Goal: Information Seeking & Learning: Learn about a topic

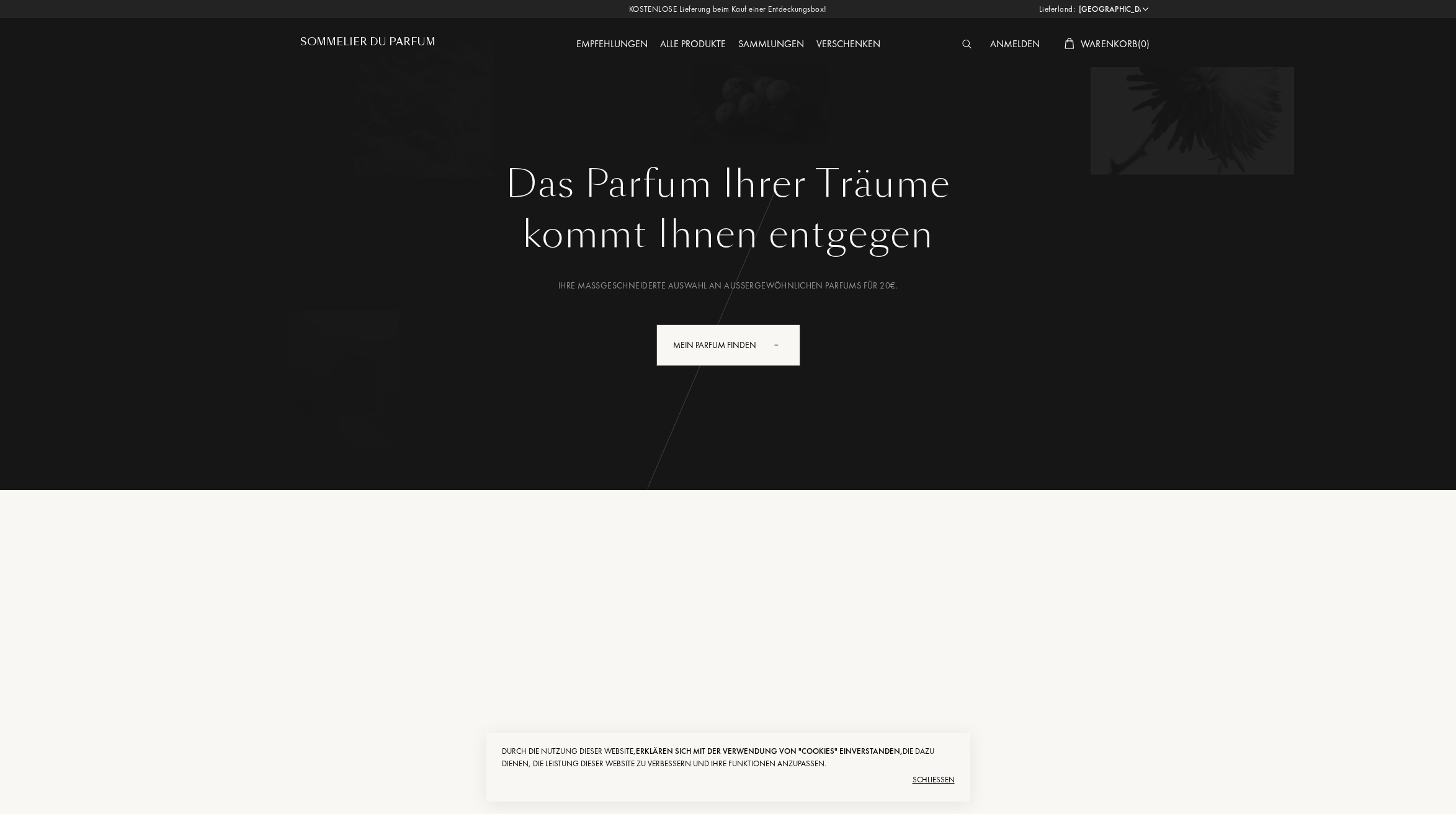
select select "DE"
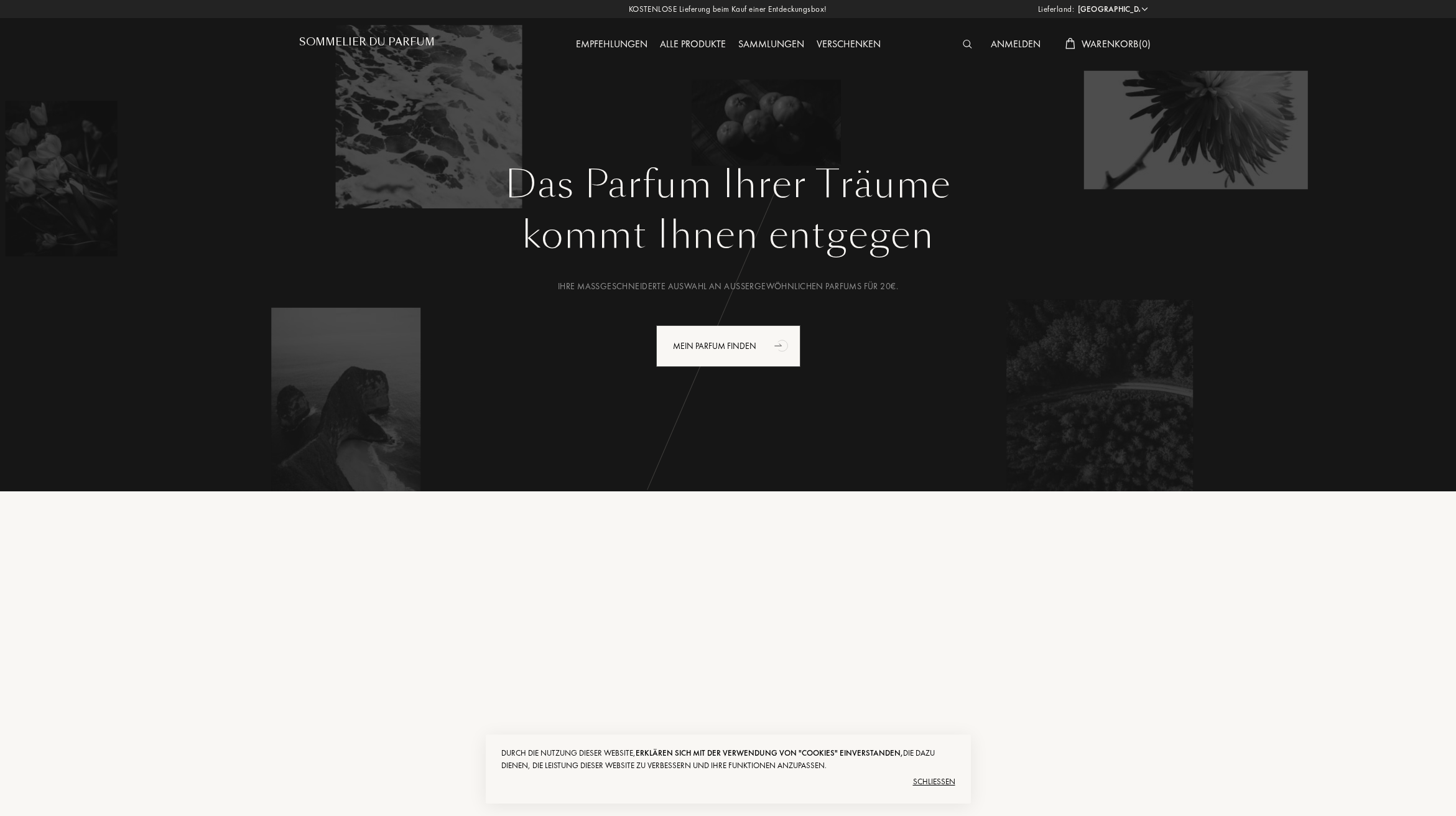
click at [928, 784] on div "Schließen" at bounding box center [728, 781] width 454 height 20
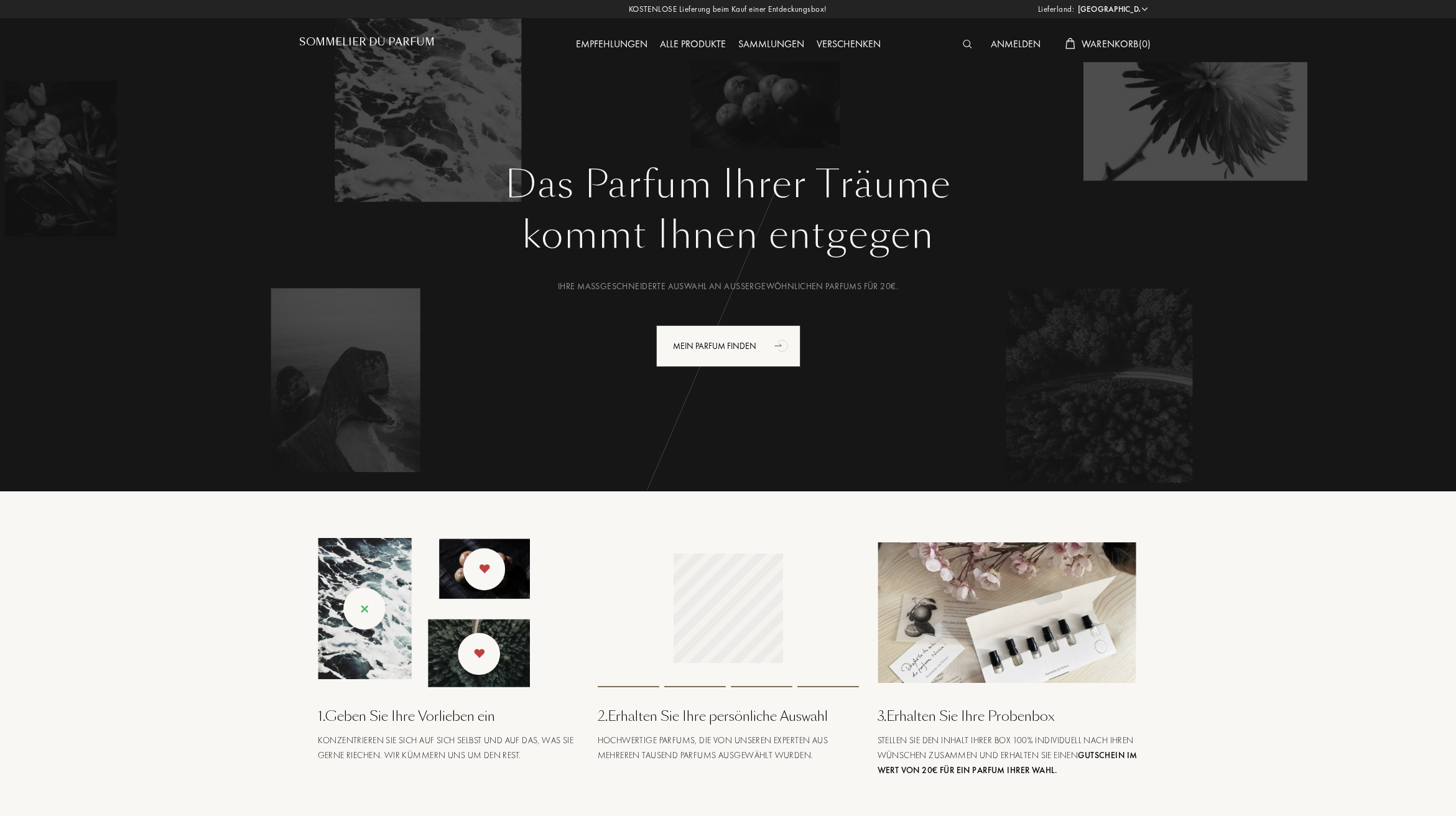
scroll to position [2670, 0]
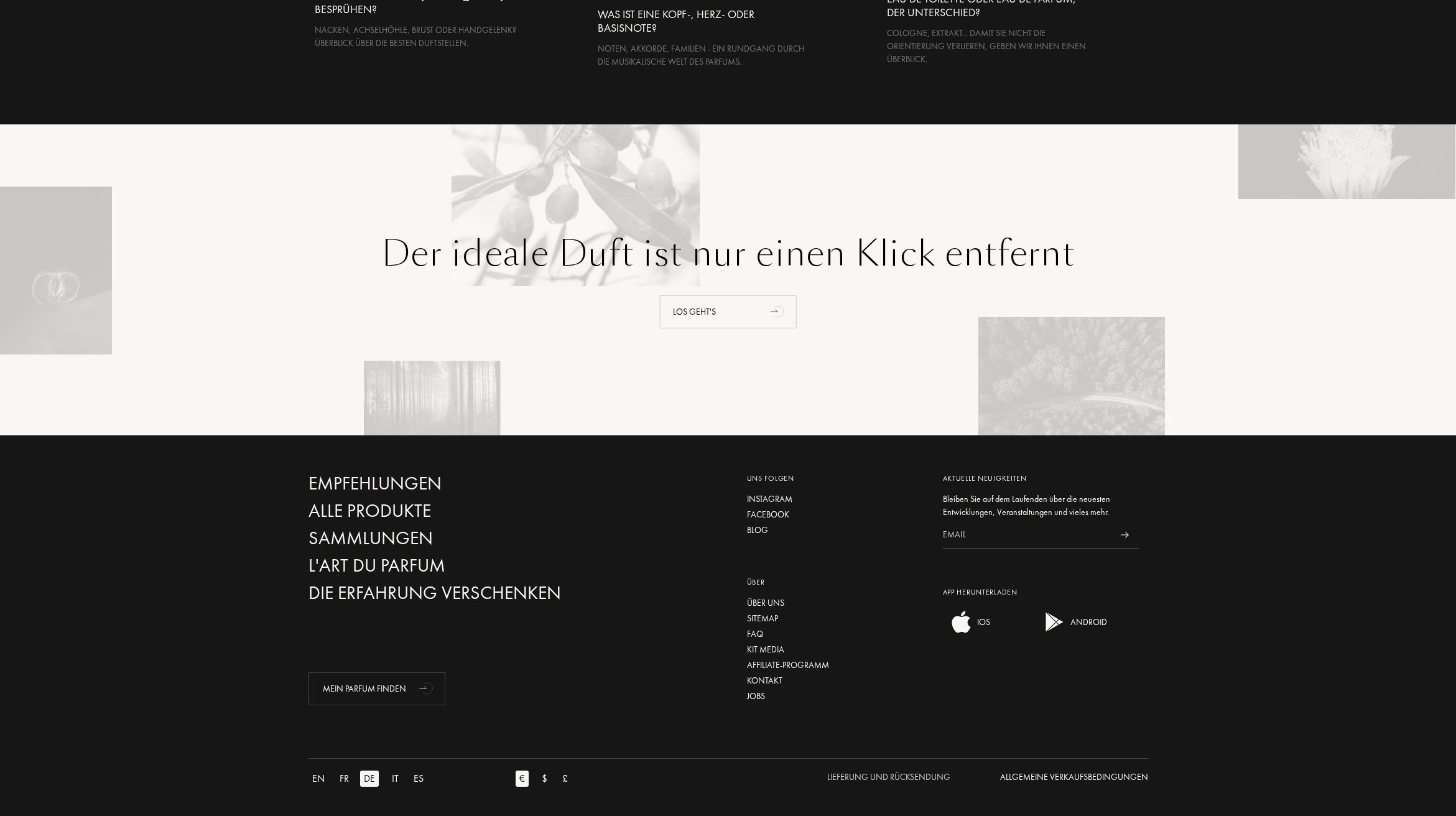
click at [857, 774] on div "Lieferung und Rücksendung" at bounding box center [889, 777] width 123 height 13
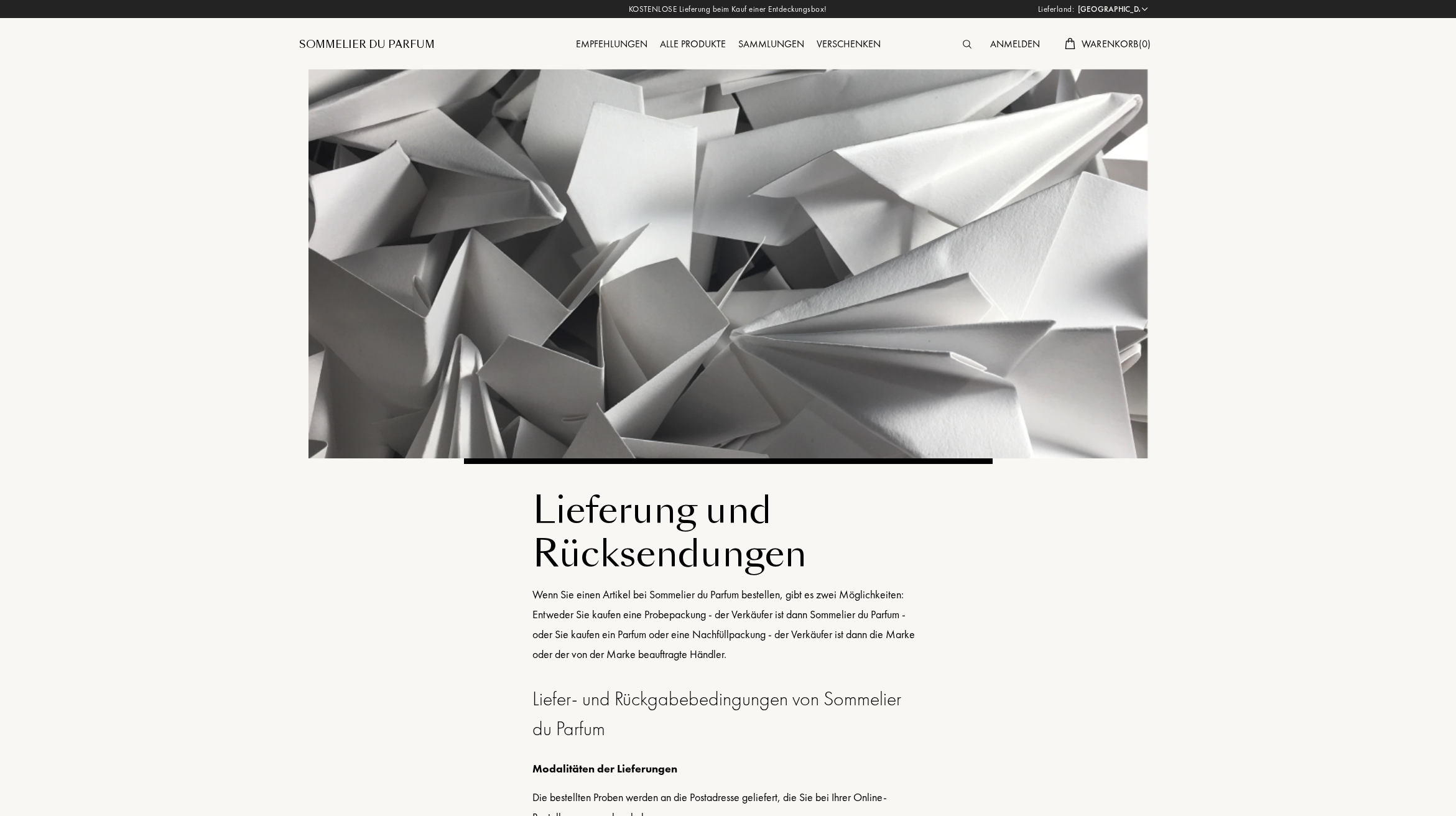
select select "DE"
click at [401, 44] on div "Sommelier du Parfum" at bounding box center [367, 45] width 136 height 15
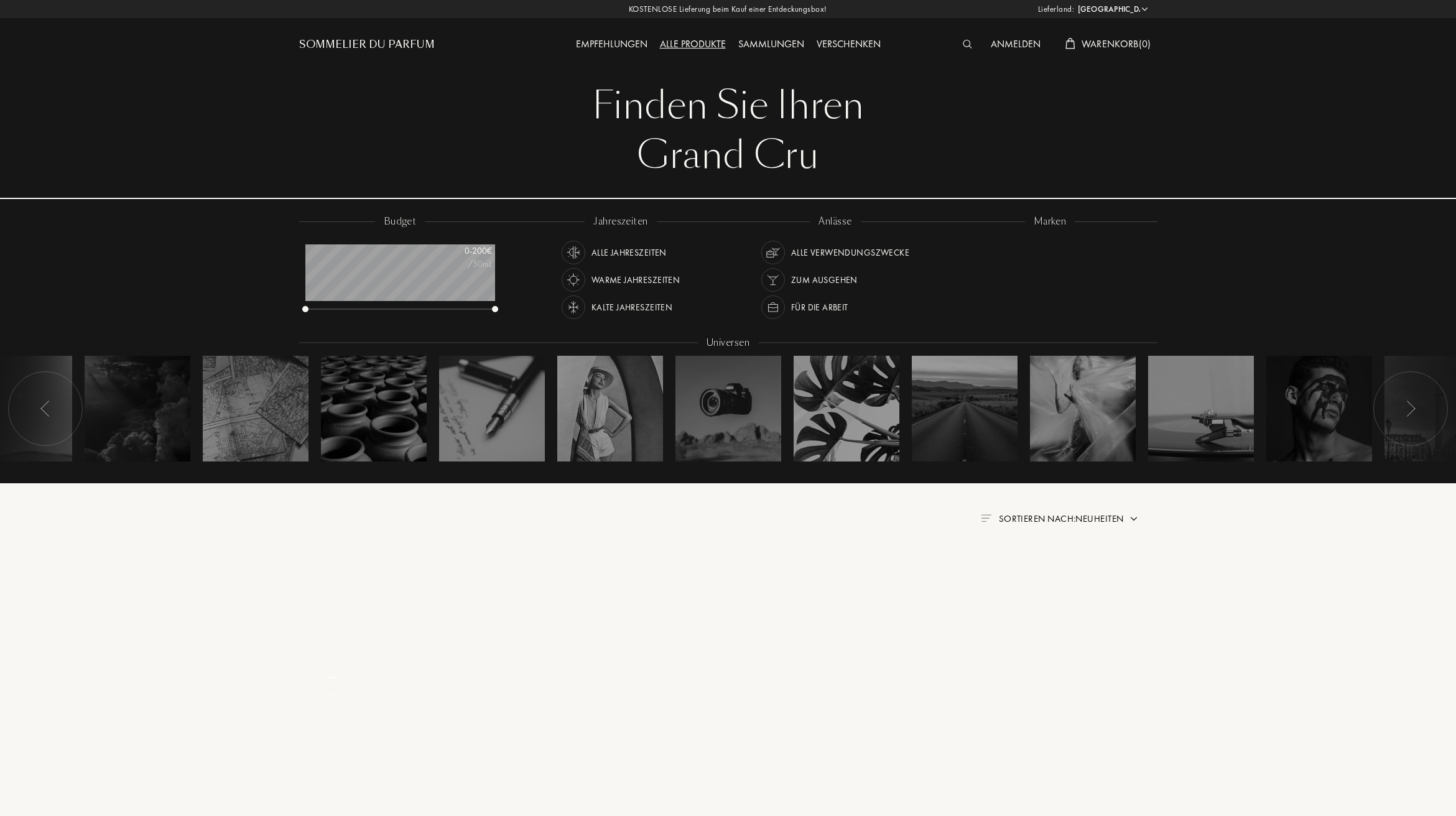
select select "DE"
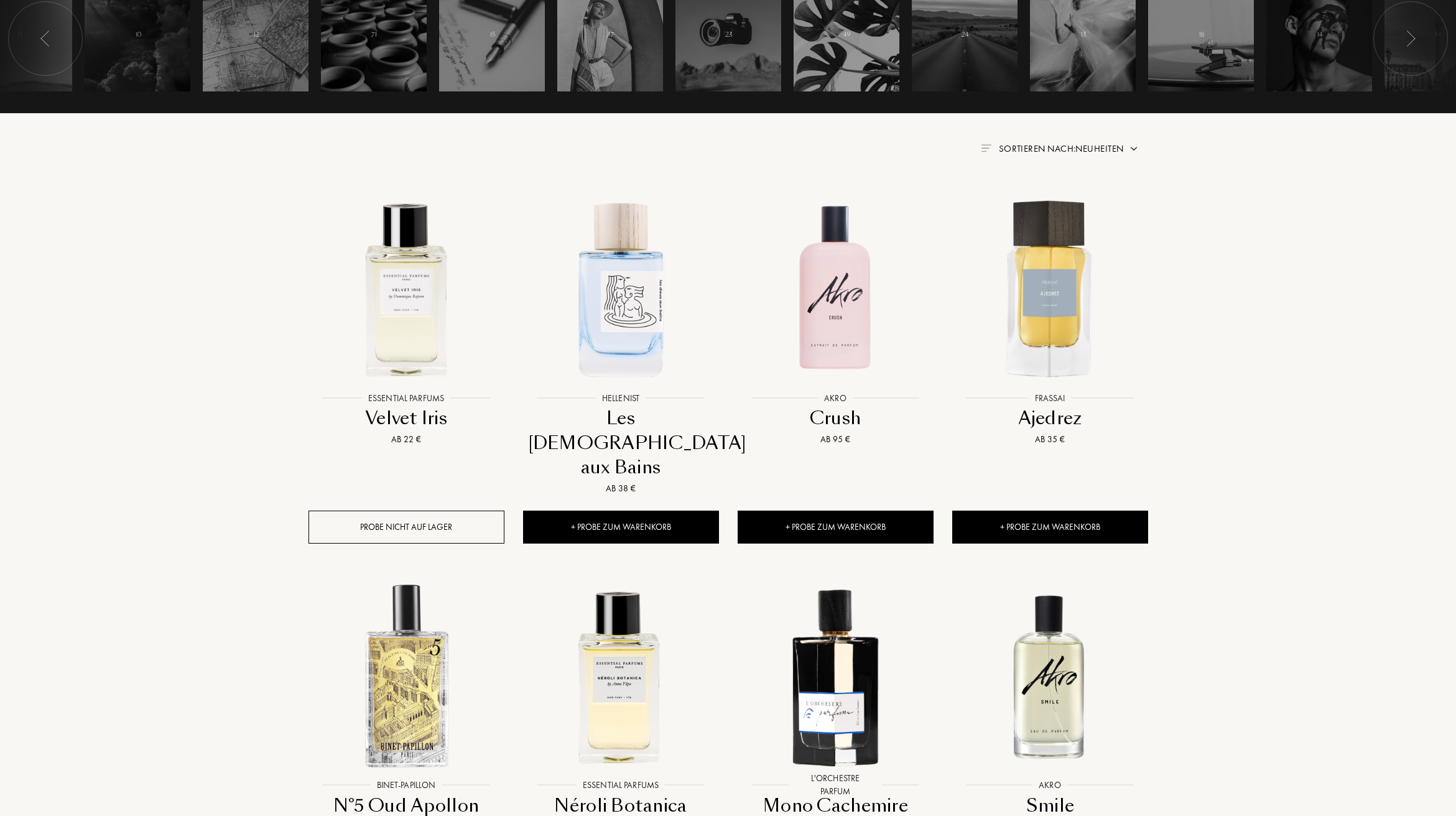
scroll to position [512, 0]
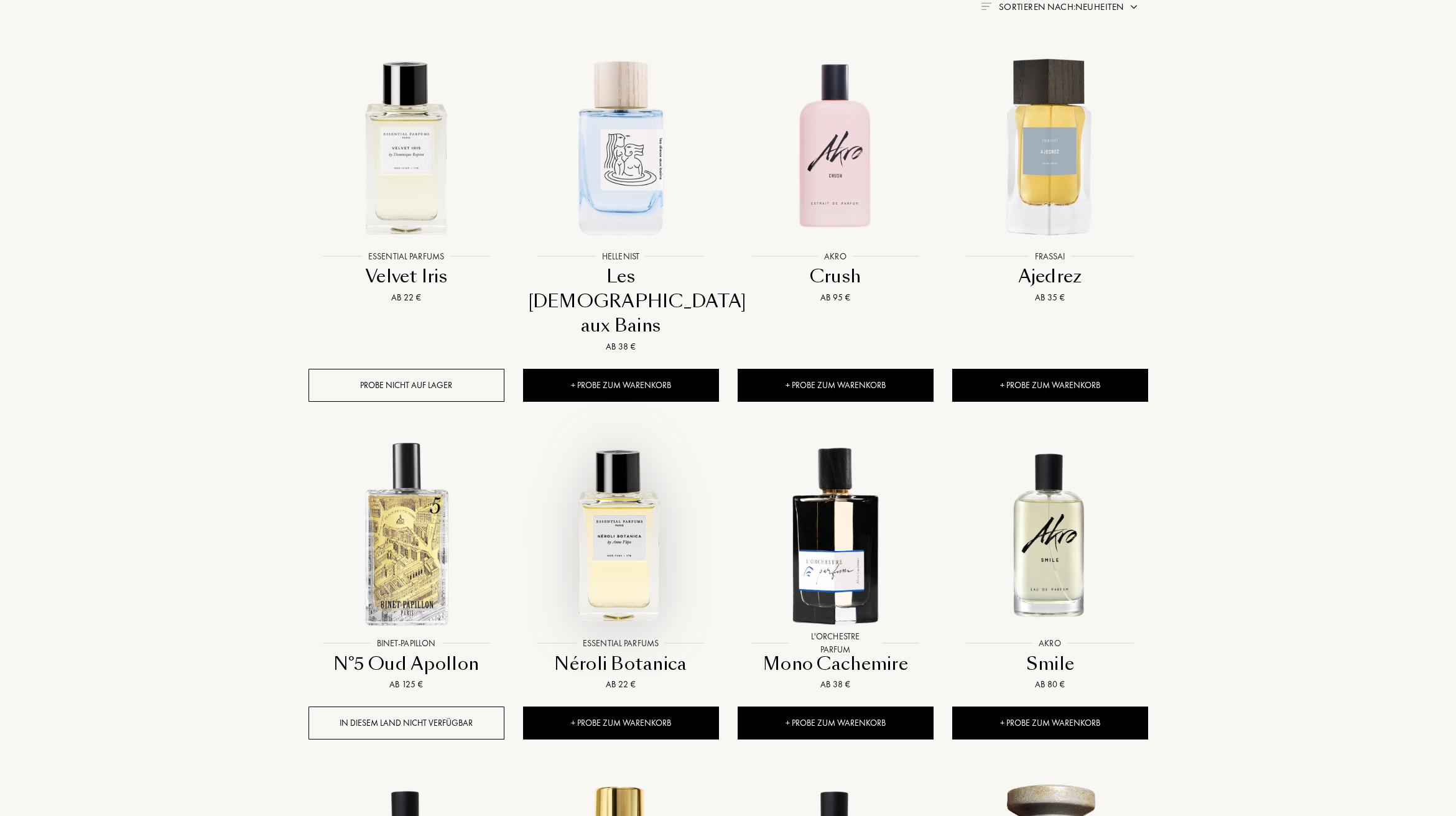
click at [594, 480] on img at bounding box center [621, 533] width 193 height 193
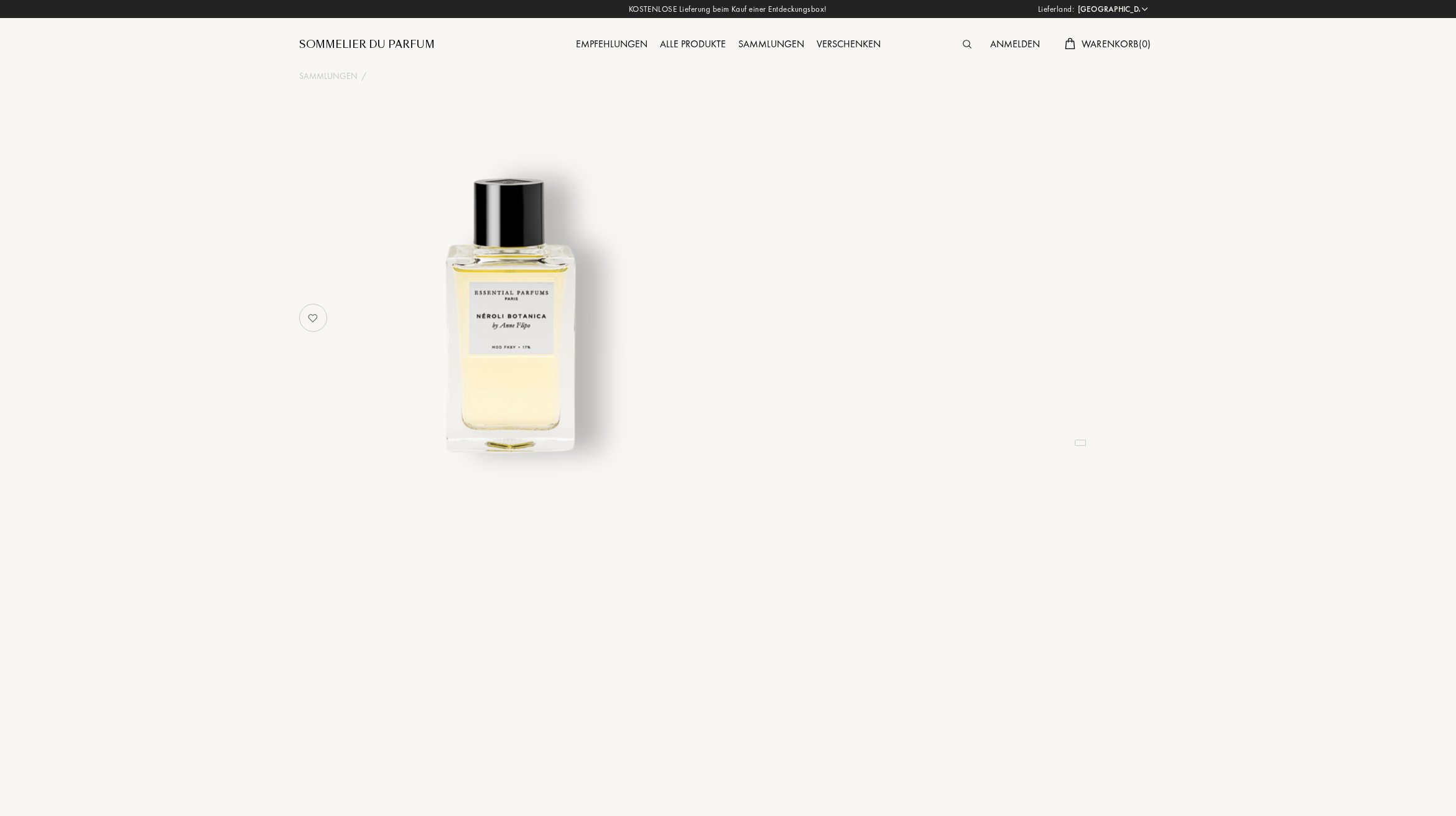
select select "DE"
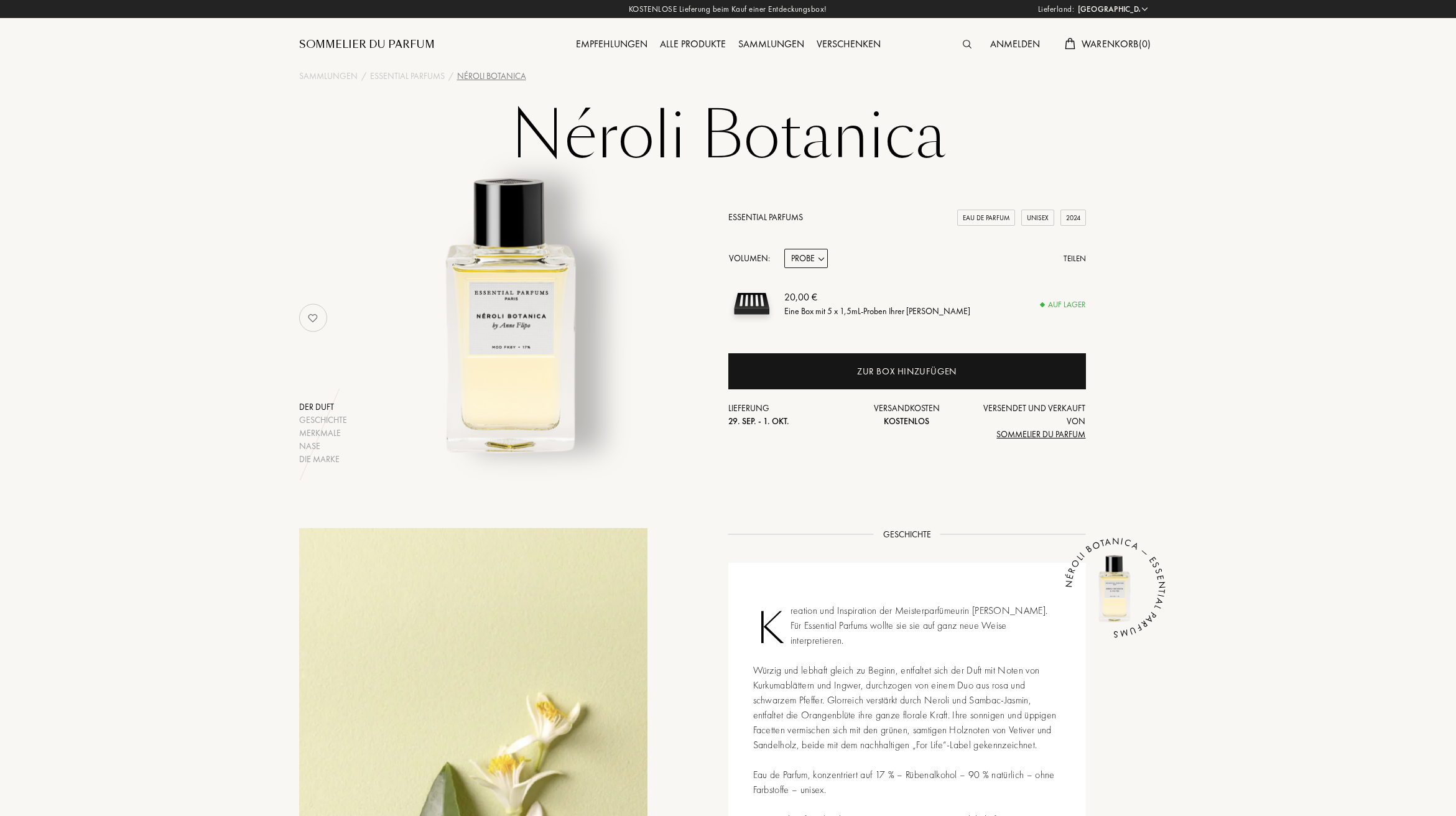
select select "1"
select select "2"
select select "0"
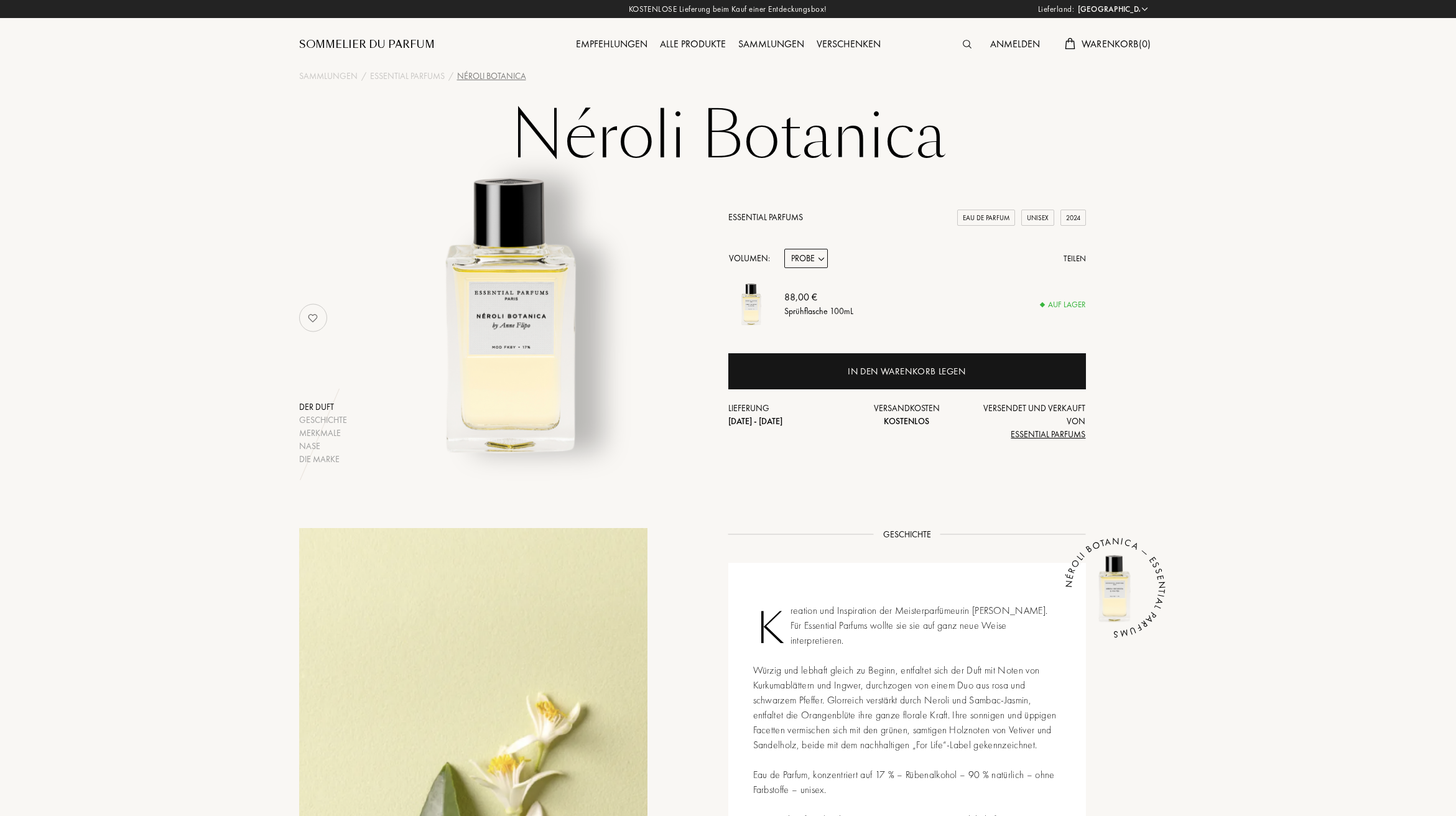
select select "0"
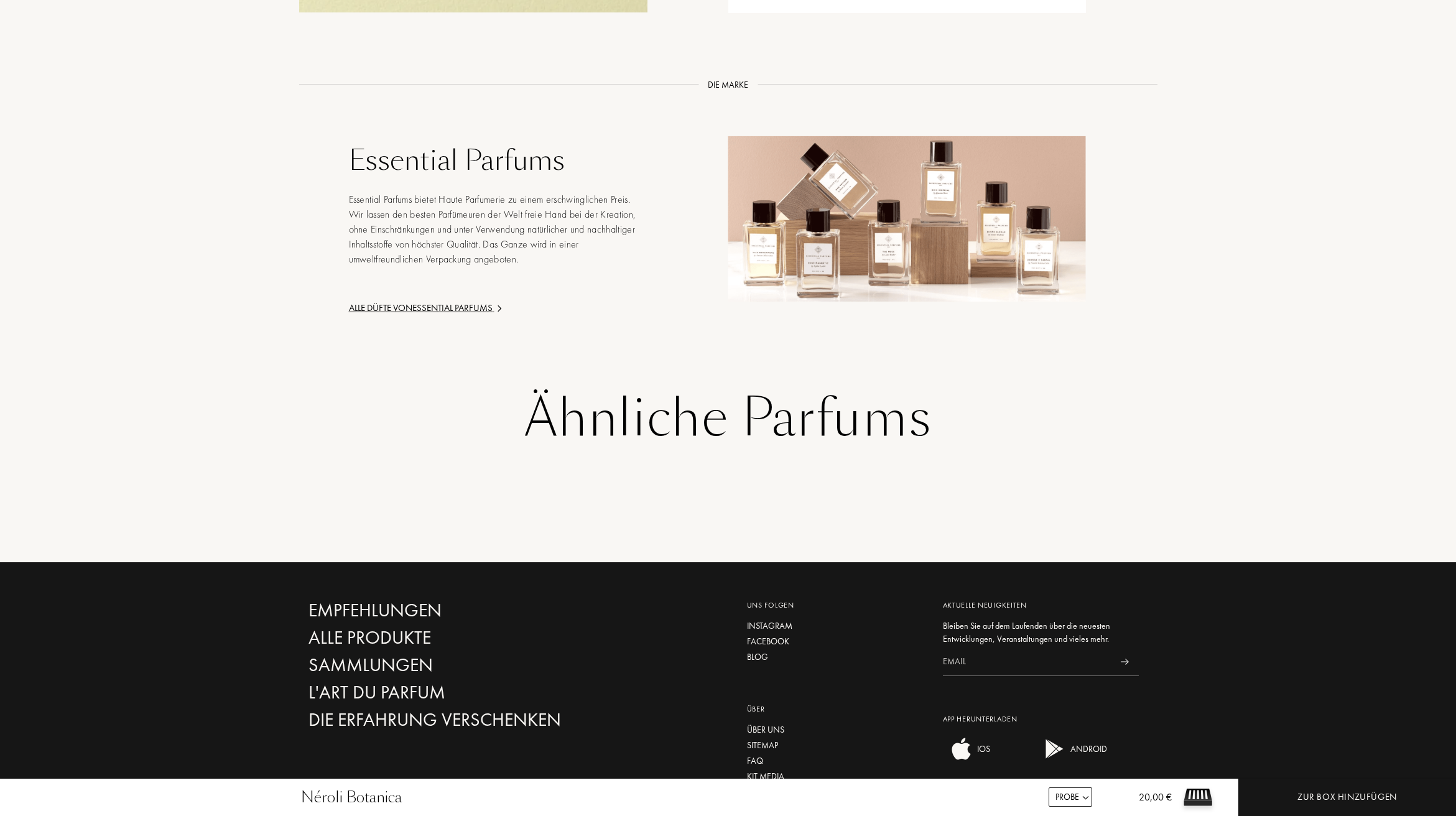
scroll to position [1882, 0]
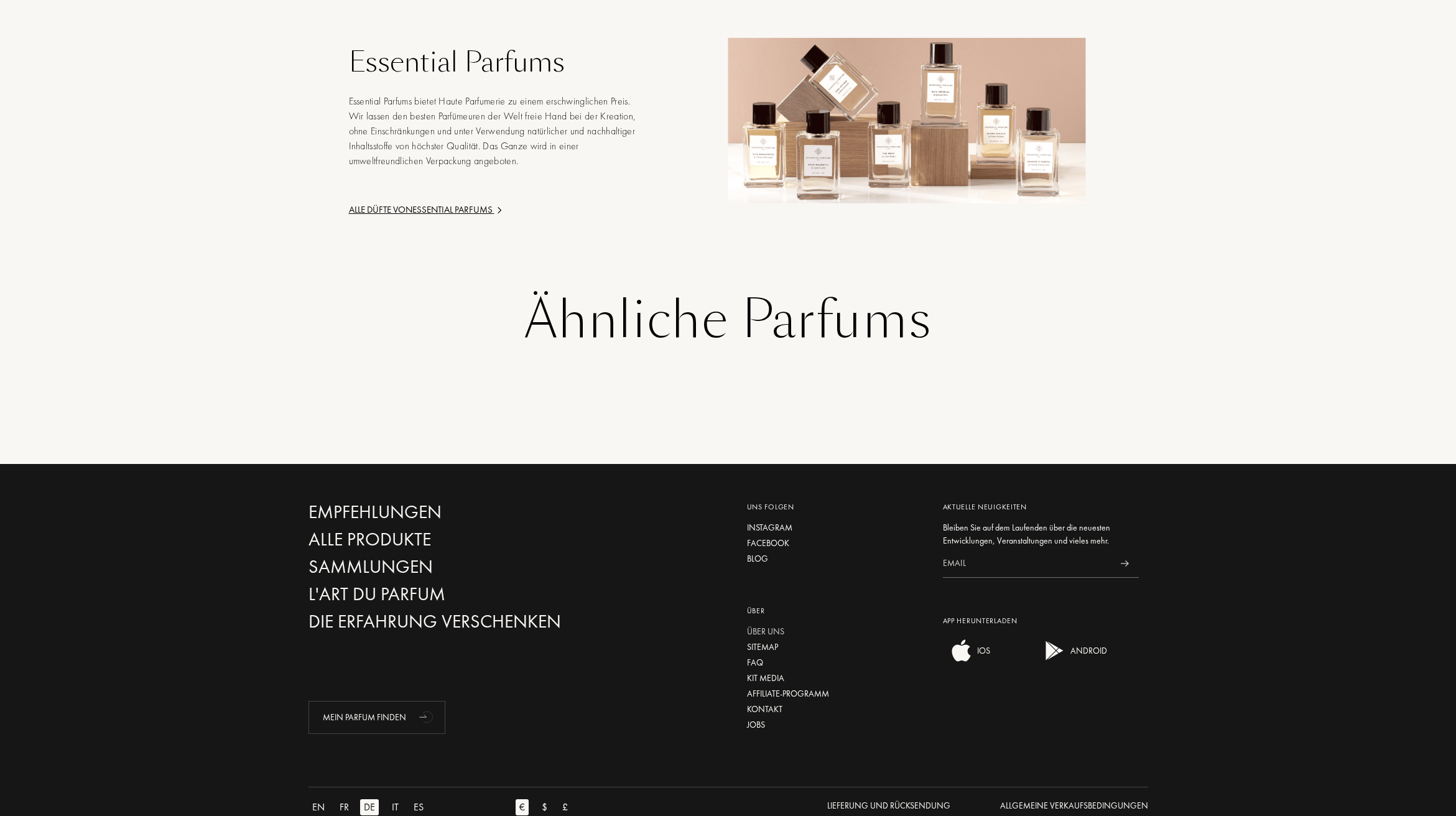
click at [764, 625] on div "Über uns" at bounding box center [835, 631] width 177 height 13
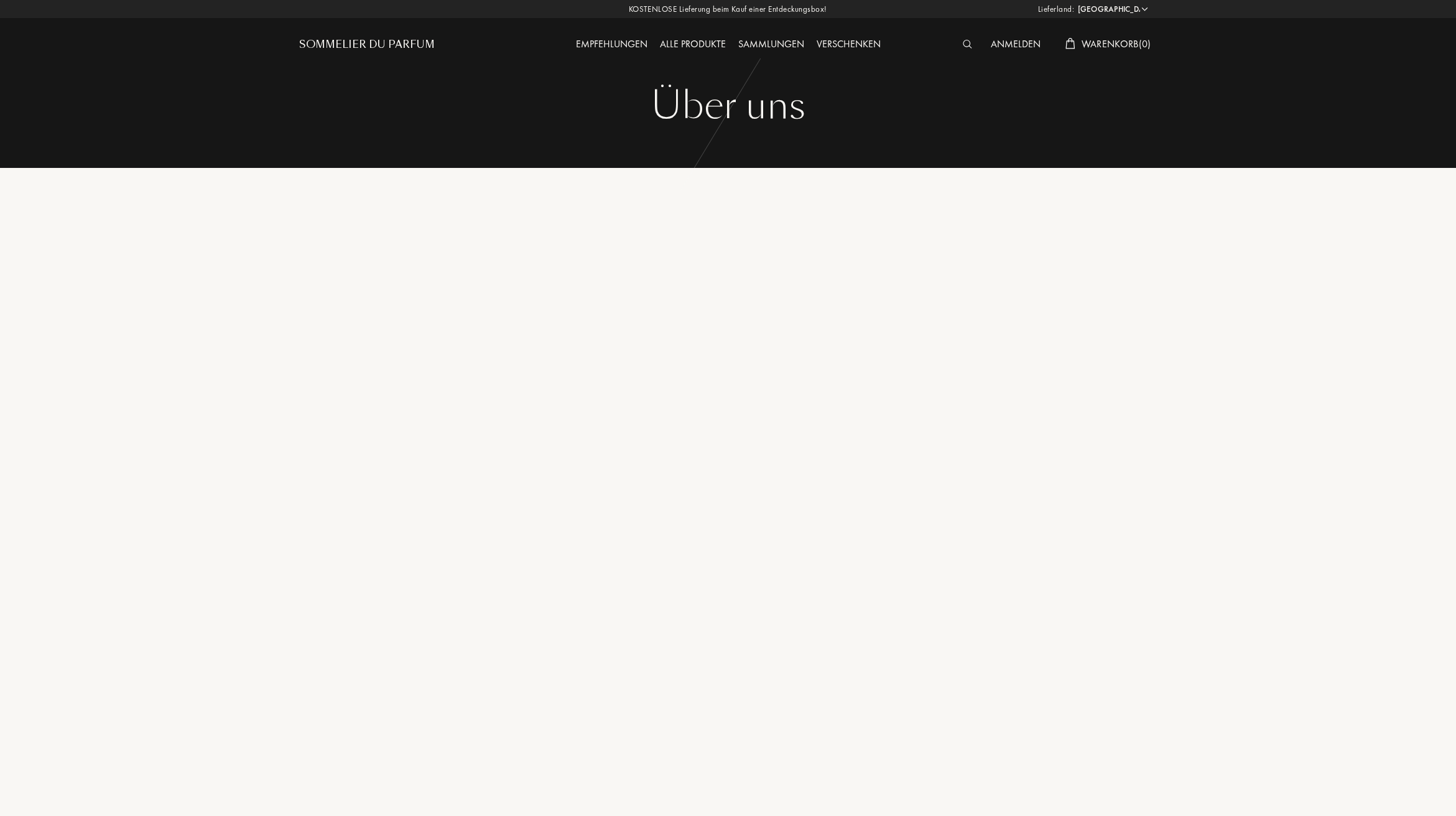
select select "DE"
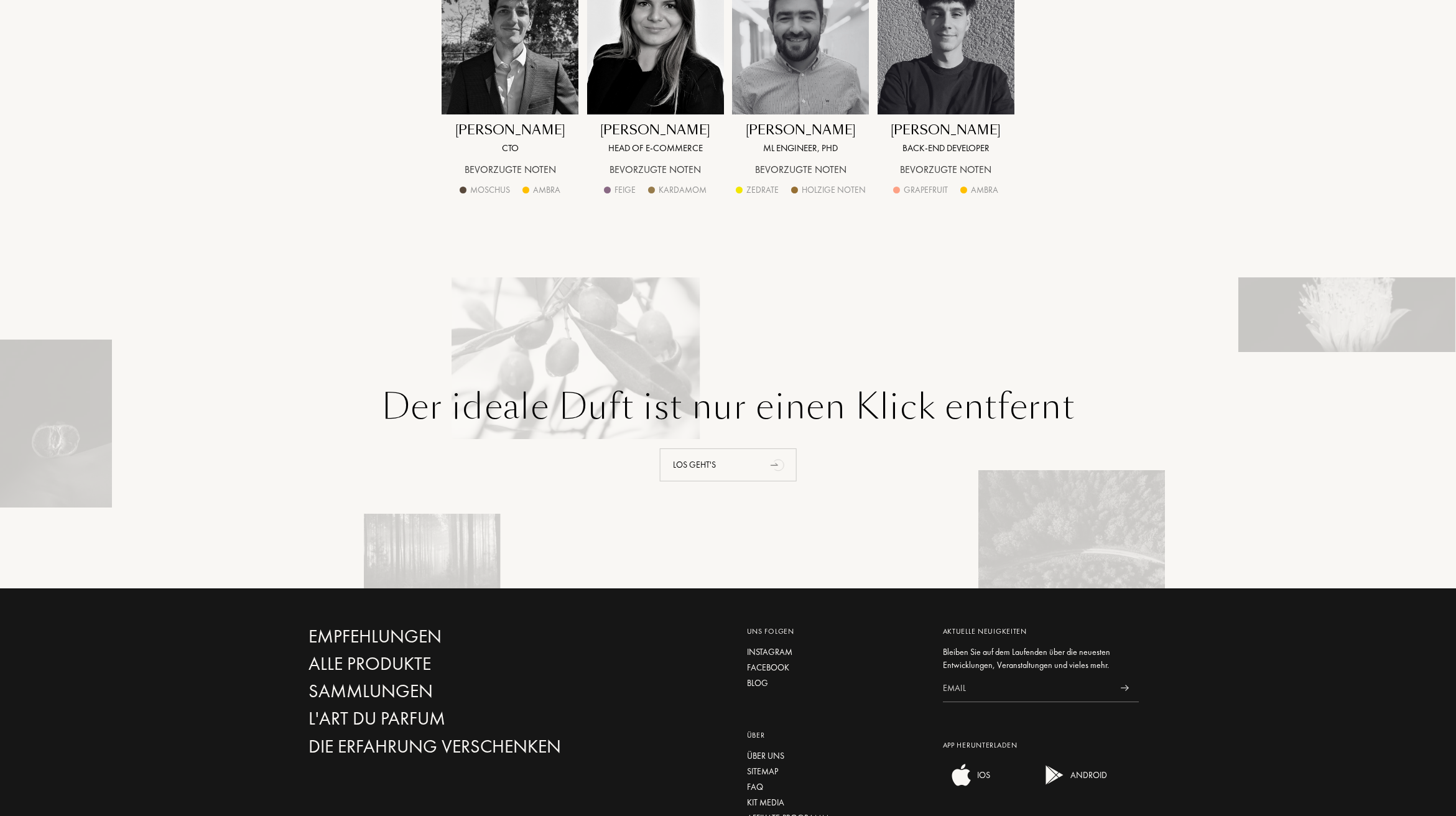
scroll to position [1634, 0]
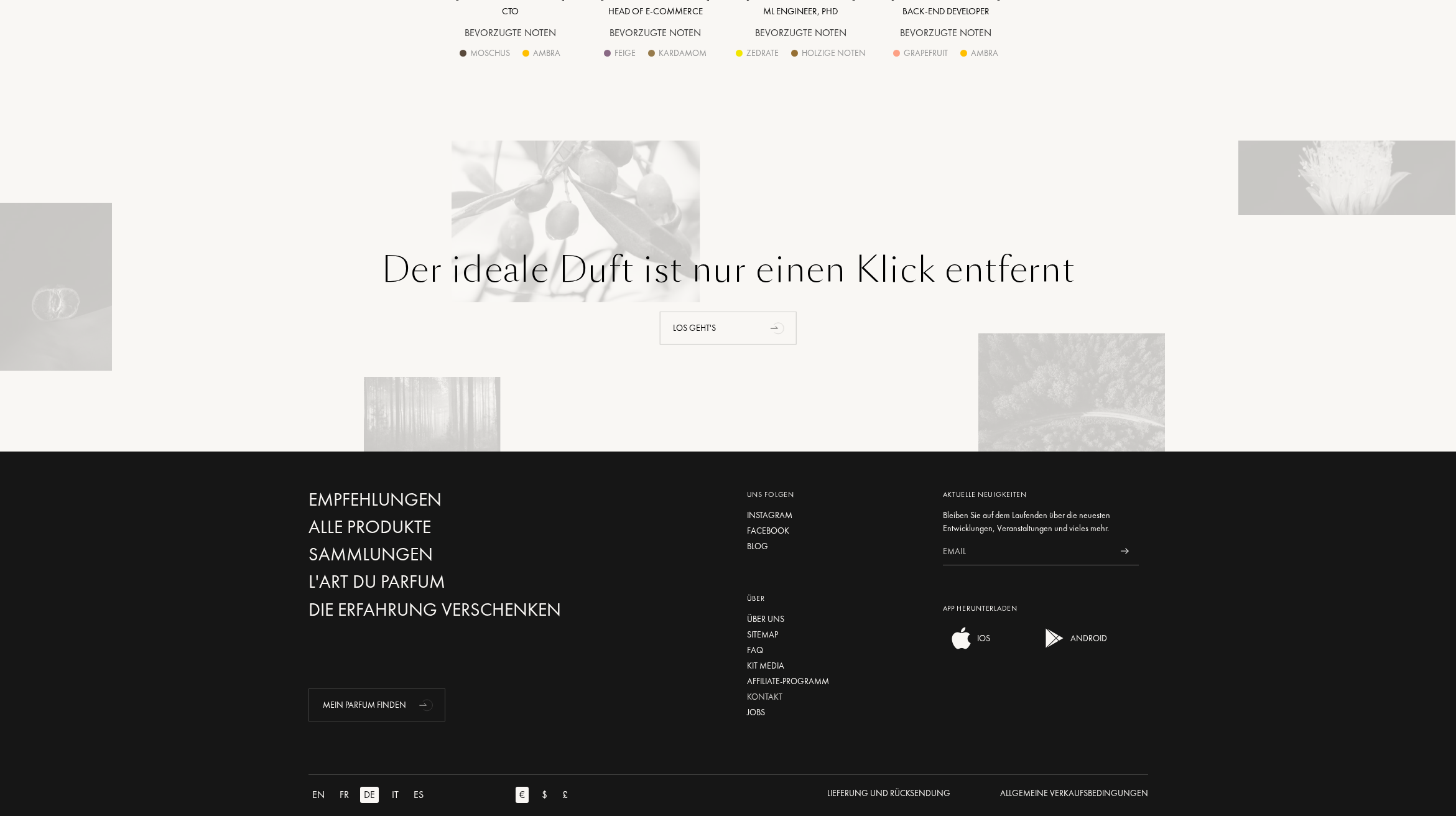
click at [770, 690] on div "Kontakt" at bounding box center [835, 696] width 177 height 13
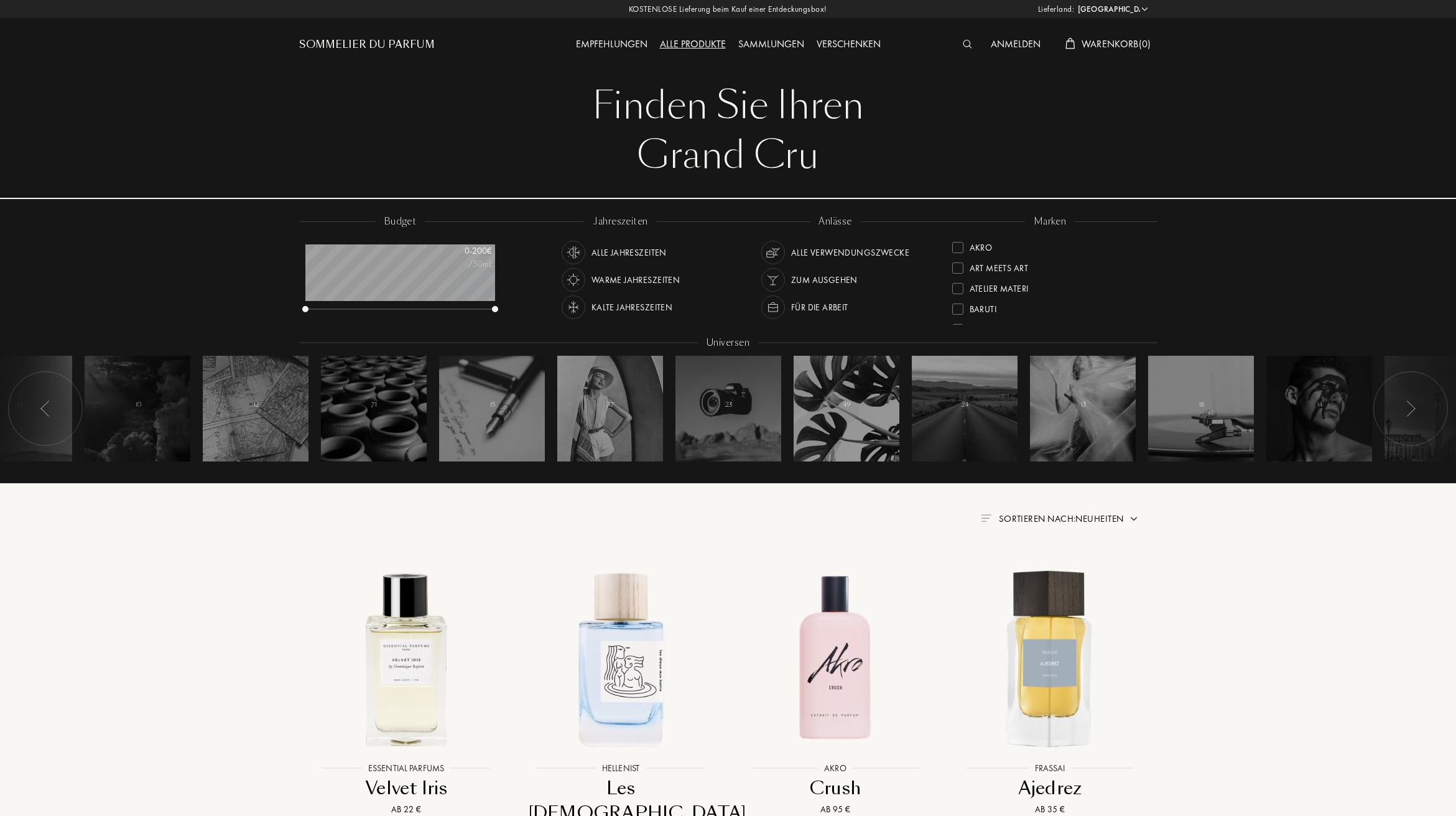
select select "DE"
click at [1149, 250] on div "[PERSON_NAME] Akro Art Meets Art Atelier Materi [PERSON_NAME]-Papillon Cépages …" at bounding box center [1050, 271] width 215 height 112
click at [958, 269] on div at bounding box center [957, 273] width 11 height 11
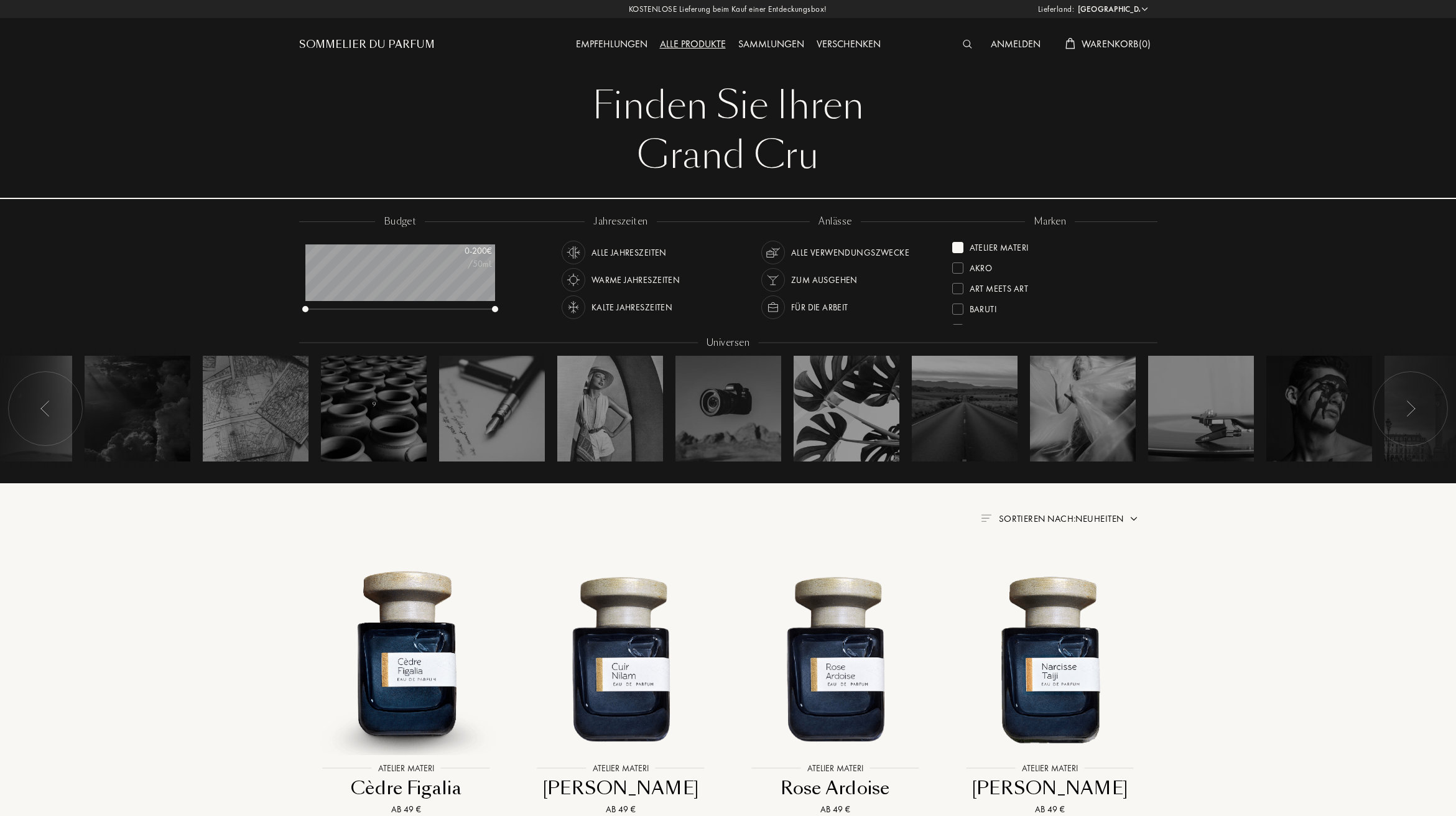
click at [955, 246] on div at bounding box center [957, 247] width 11 height 11
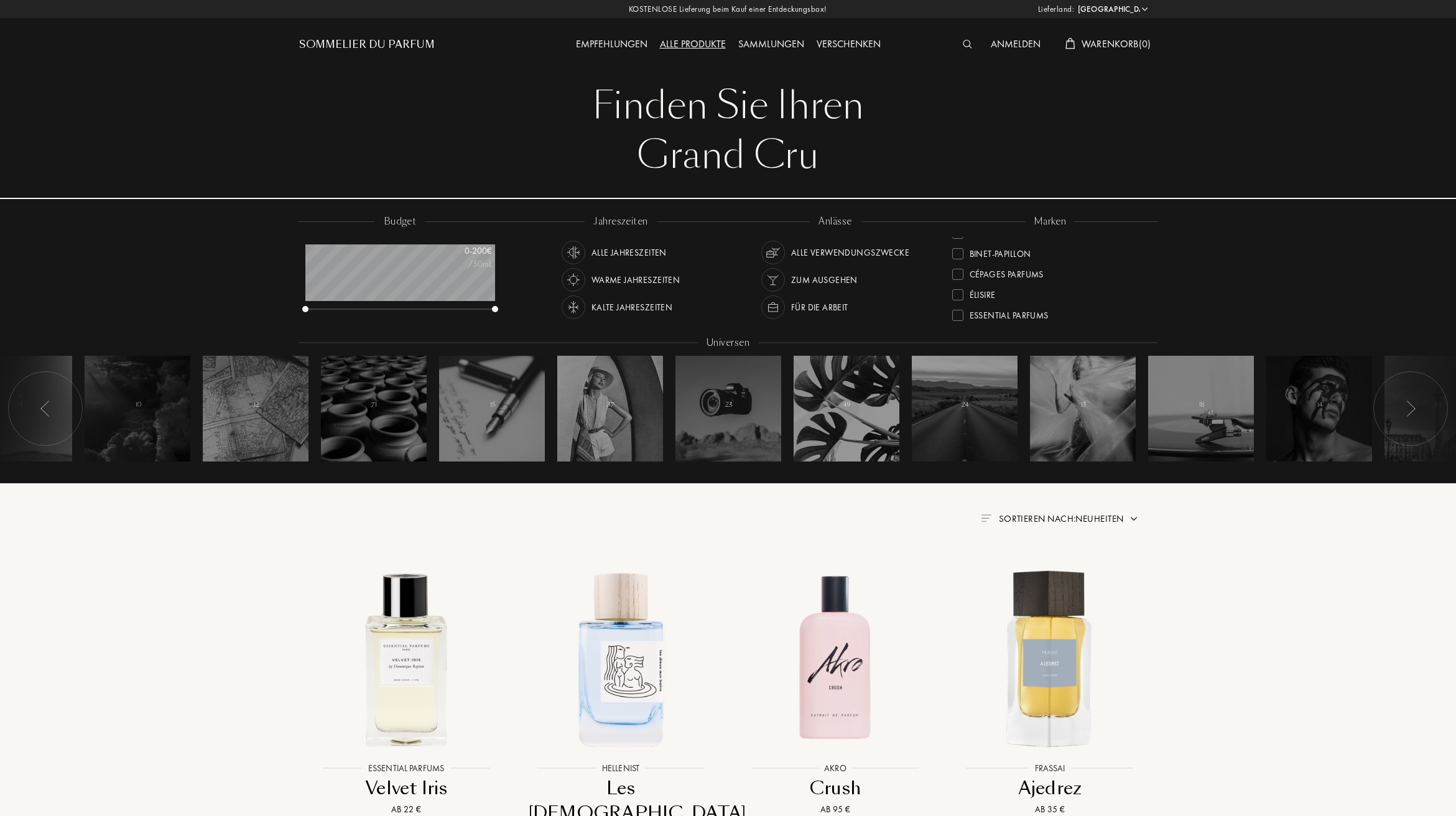
scroll to position [113, 0]
click at [960, 299] on div at bounding box center [957, 299] width 11 height 11
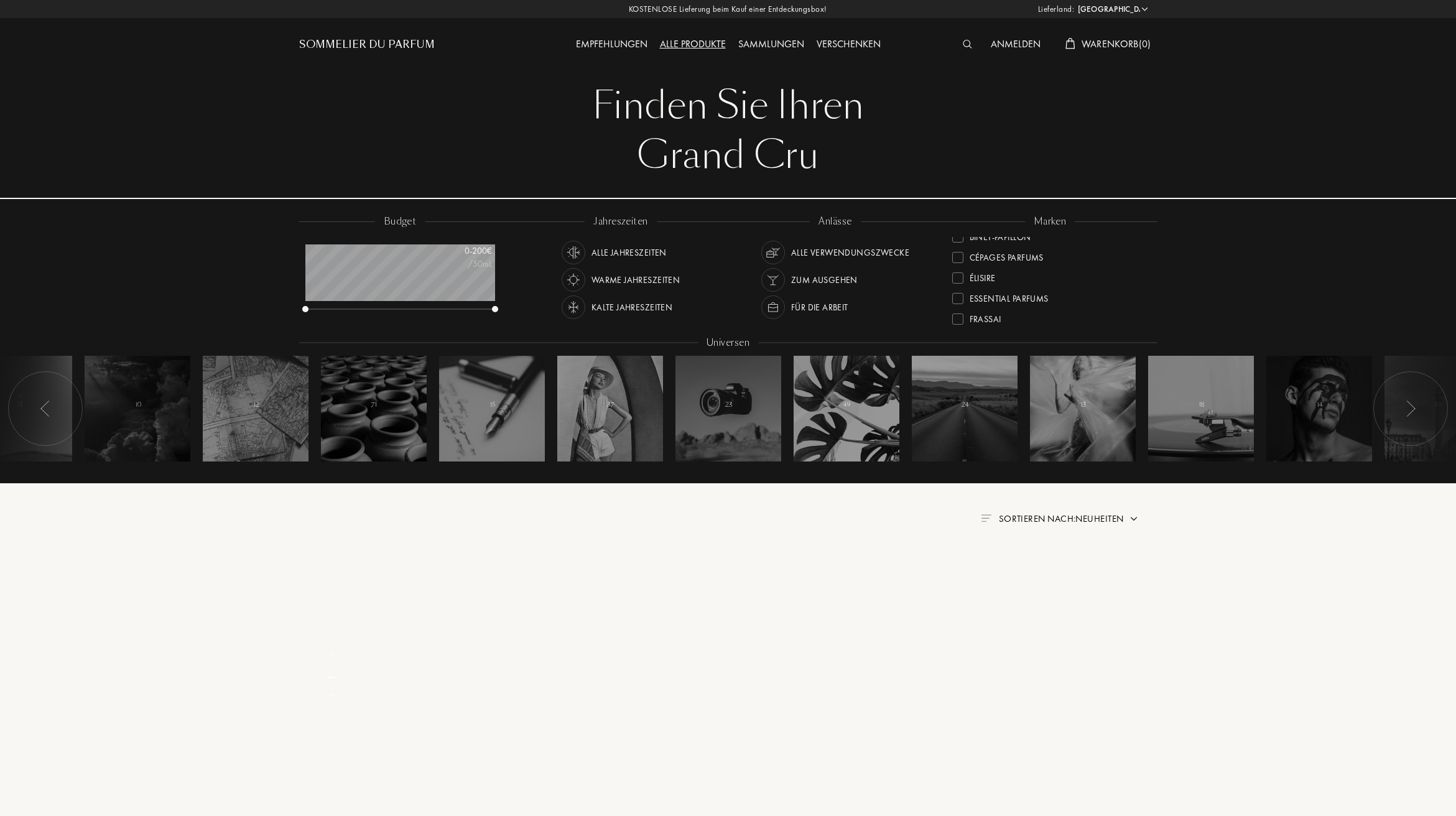
scroll to position [1, 0]
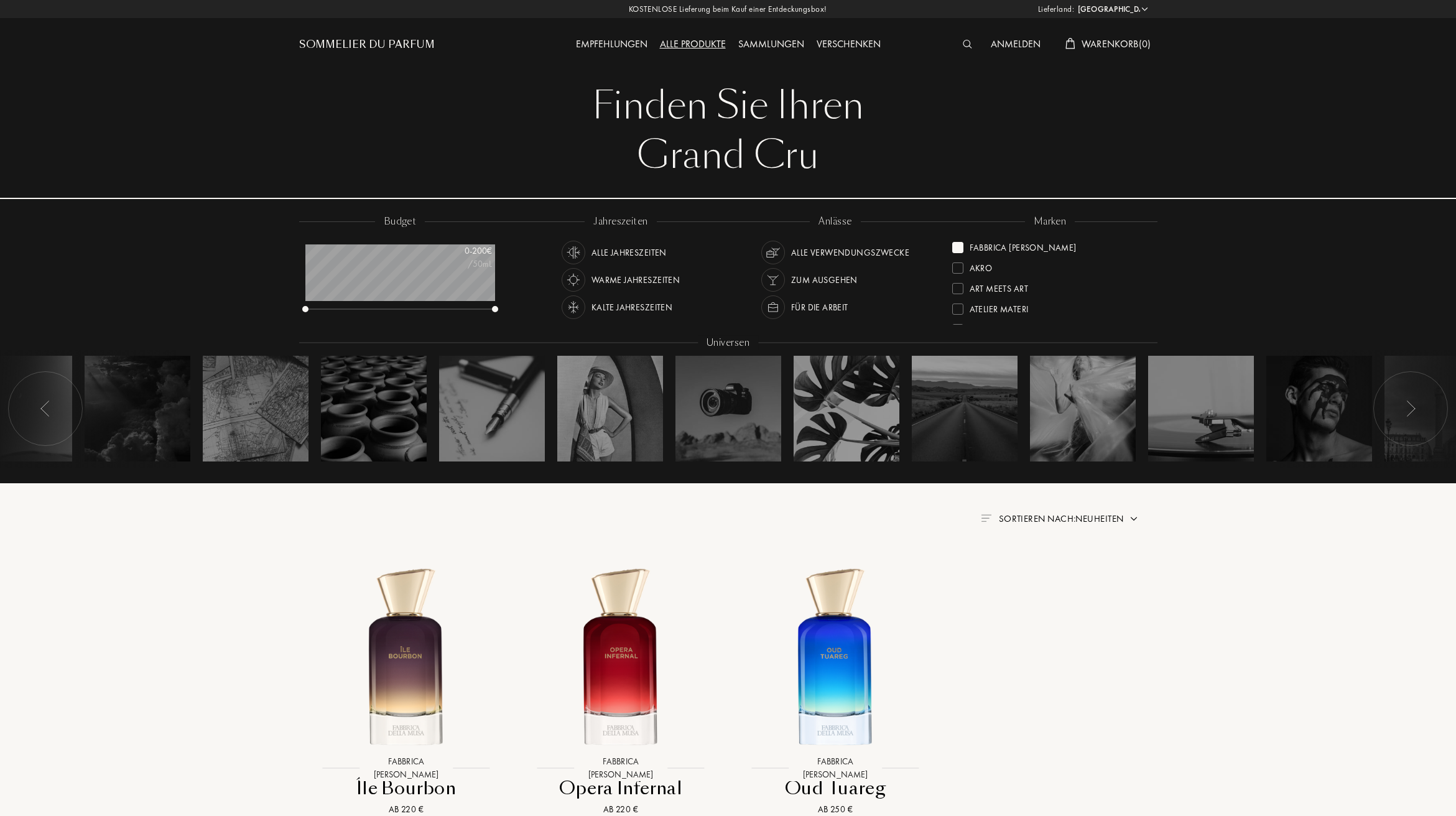
click at [959, 247] on div at bounding box center [957, 247] width 11 height 11
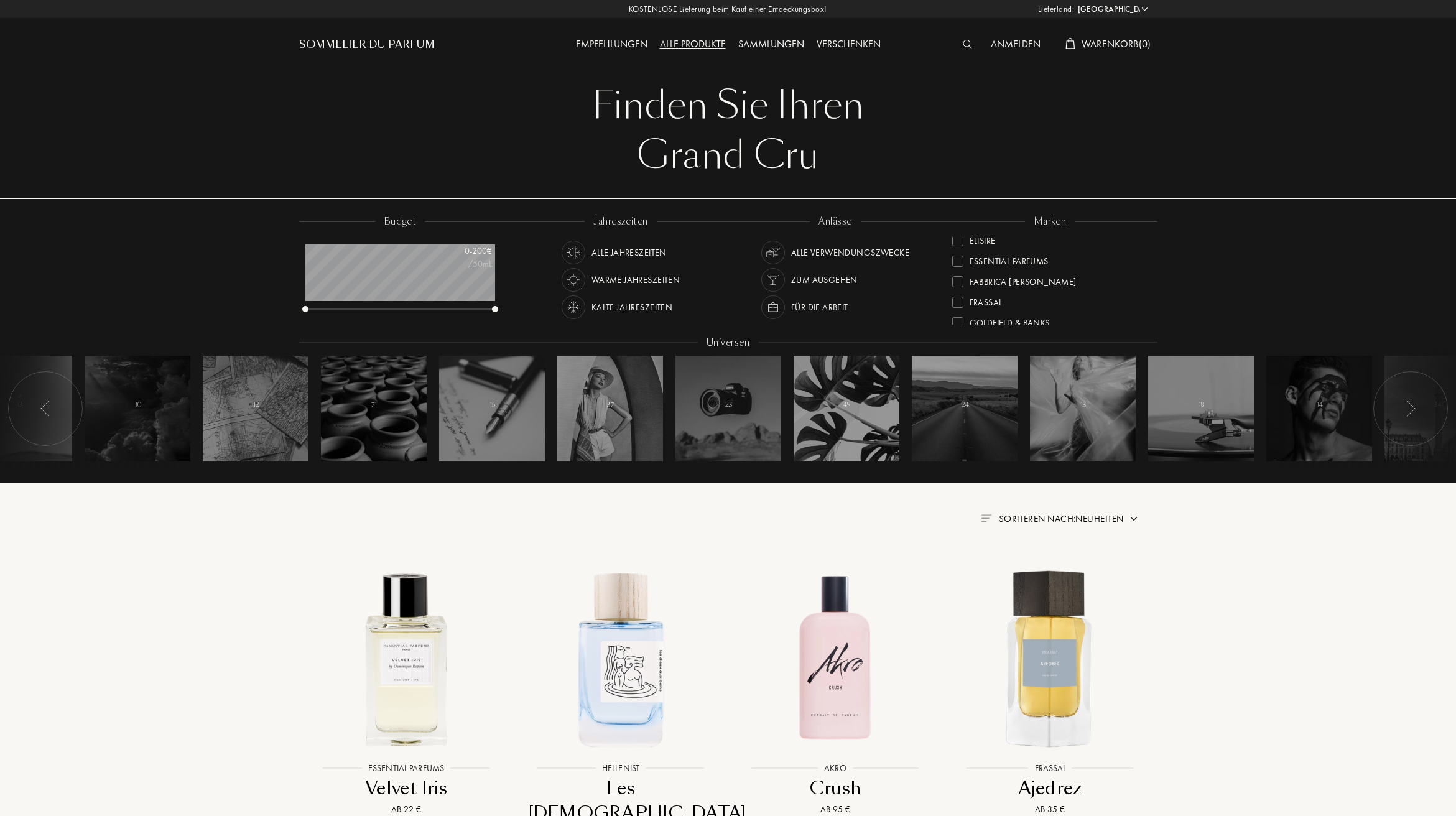
scroll to position [82, 0]
